Goal: Transaction & Acquisition: Purchase product/service

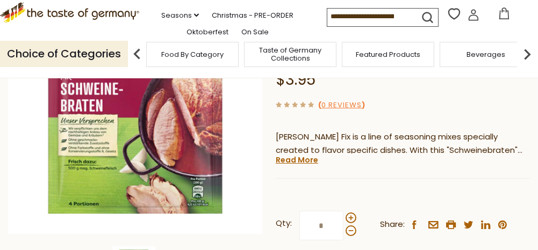
scroll to position [161, 0]
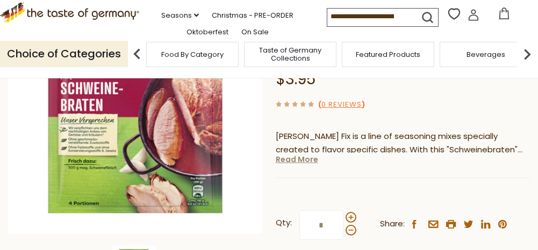
click at [280, 154] on link "Read More" at bounding box center [297, 159] width 42 height 11
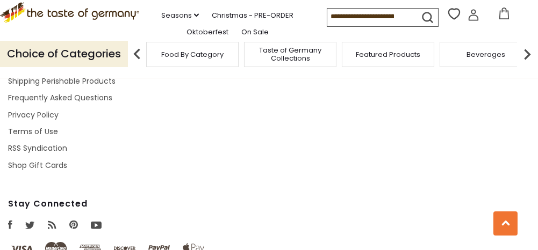
scroll to position [1789, 0]
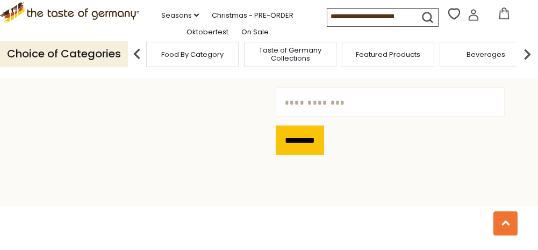
scroll to position [430, 0]
